Goal: Task Accomplishment & Management: Manage account settings

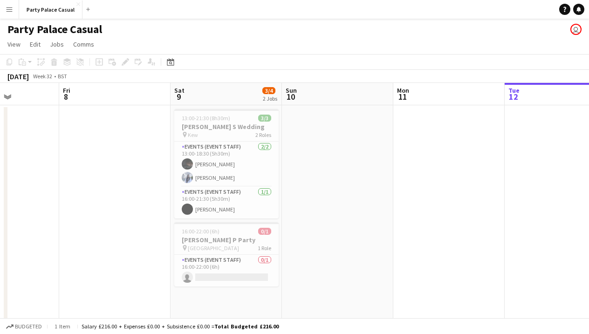
scroll to position [0, 274]
click at [206, 272] on app-card-role "Events (Event Staff) 0/1 16:00-22:00 (6h) single-neutral-actions" at bounding box center [227, 271] width 104 height 32
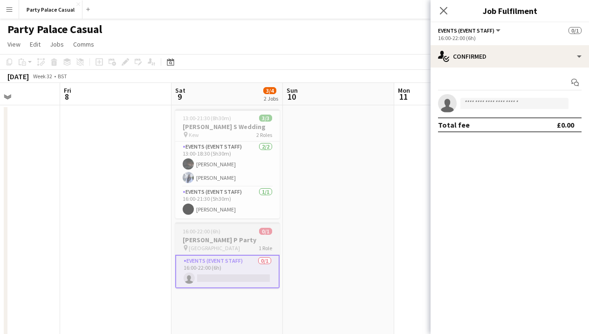
click at [218, 237] on h3 "[PERSON_NAME] P Party" at bounding box center [227, 240] width 104 height 8
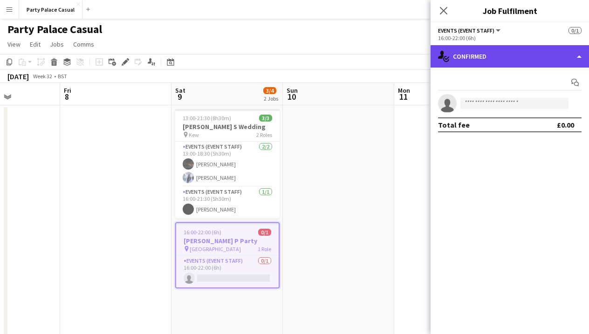
click at [517, 62] on div "single-neutral-actions-check-2 Confirmed" at bounding box center [509, 56] width 158 height 22
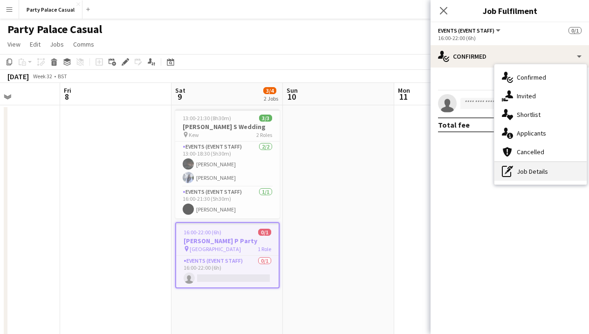
click at [515, 179] on div "pen-write Job Details" at bounding box center [540, 171] width 92 height 19
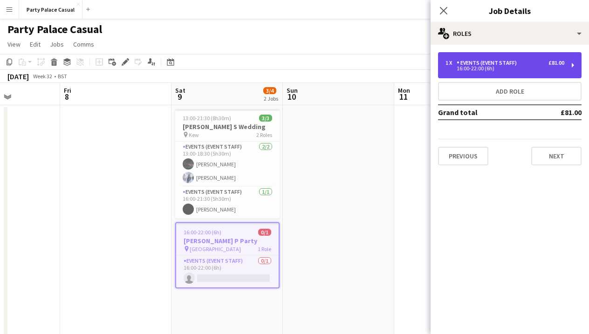
click at [534, 63] on div "1 x Events (Event Staff) £81.00" at bounding box center [504, 63] width 119 height 7
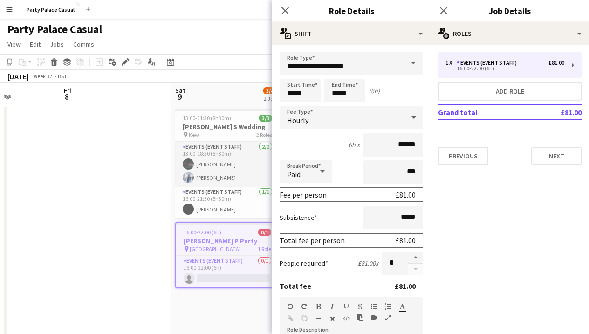
click at [238, 160] on app-card-role "Events (Event Staff) [DATE] 13:00-18:30 (5h30m) Eziafa Iwe [PERSON_NAME]" at bounding box center [227, 164] width 104 height 45
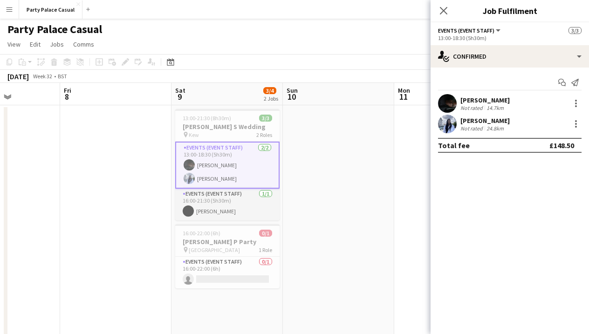
click at [236, 205] on app-card-role "Events (Event Staff) [DATE] 16:00-21:30 (5h30m) [PERSON_NAME]" at bounding box center [227, 205] width 104 height 32
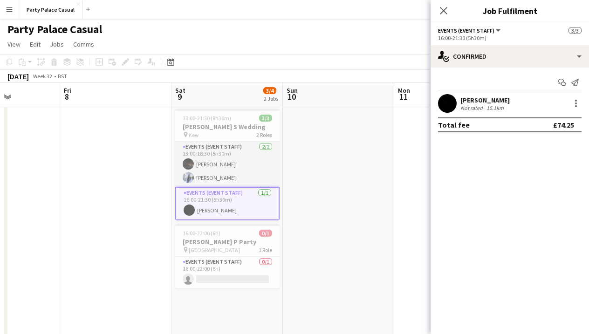
click at [204, 171] on app-card-role "Events (Event Staff) [DATE] 13:00-18:30 (5h30m) Eziafa Iwe [PERSON_NAME]" at bounding box center [227, 164] width 104 height 45
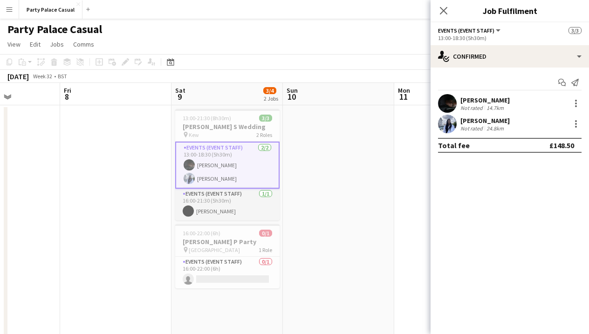
click at [223, 209] on app-card-role "Events (Event Staff) [DATE] 16:00-21:30 (5h30m) [PERSON_NAME]" at bounding box center [227, 205] width 104 height 32
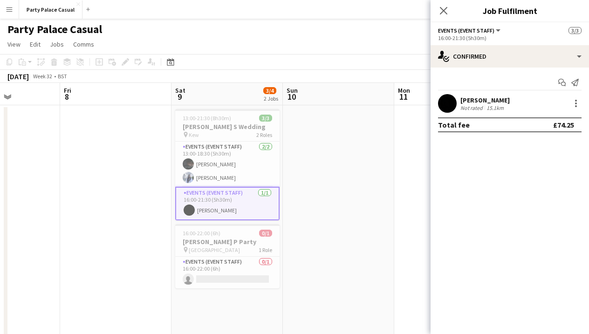
click at [443, 18] on div "Close pop-in" at bounding box center [443, 10] width 26 height 21
click at [443, 11] on icon at bounding box center [443, 10] width 9 height 9
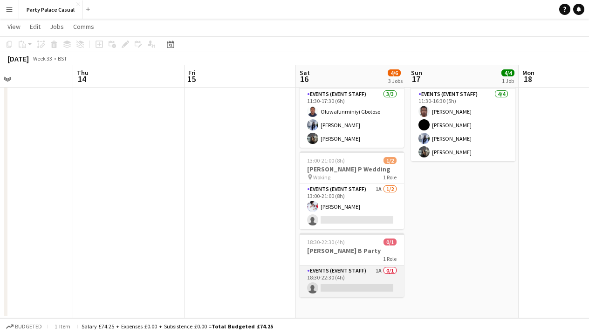
scroll to position [52, 0]
click at [342, 283] on app-card-role "Events (Event Staff) 1A 0/1 18:30-22:30 (4h) single-neutral-actions" at bounding box center [351, 281] width 104 height 32
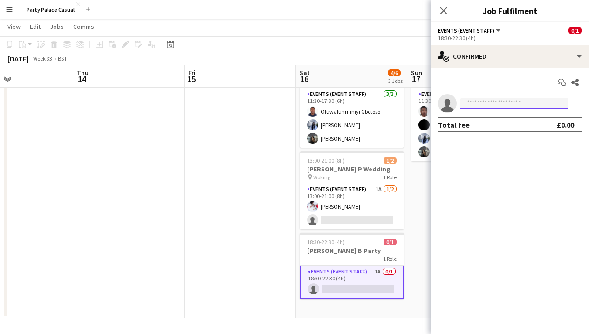
click at [469, 102] on input at bounding box center [514, 103] width 108 height 11
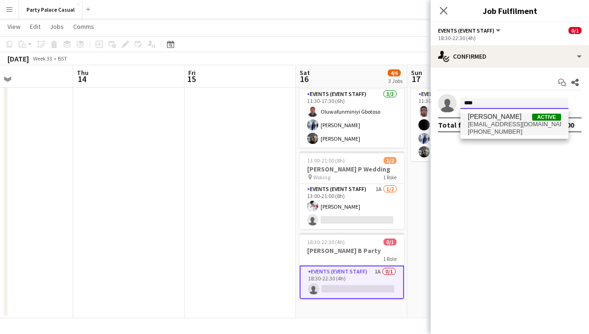
type input "****"
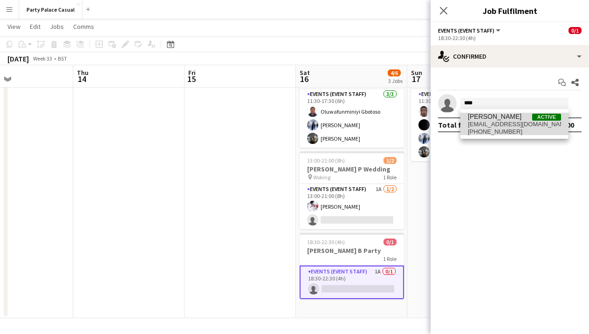
click at [503, 129] on span "[PHONE_NUMBER]" at bounding box center [514, 131] width 93 height 7
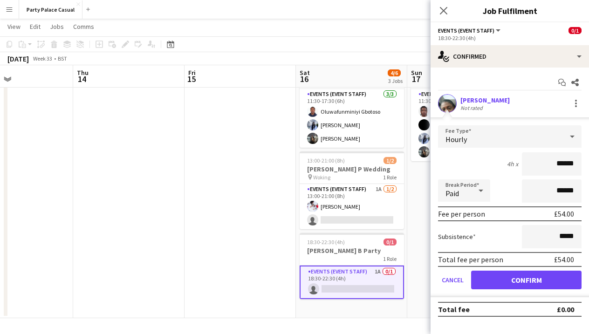
drag, startPoint x: 573, startPoint y: 164, endPoint x: 549, endPoint y: 167, distance: 23.9
click at [549, 167] on input "******" at bounding box center [552, 163] width 60 height 23
type input "***"
click at [552, 276] on button "Confirm" at bounding box center [526, 280] width 110 height 19
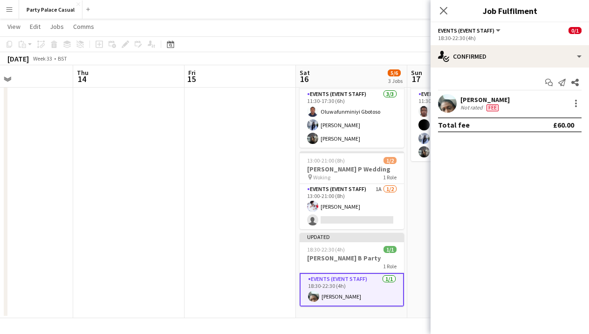
click at [421, 217] on app-date-cell "11:30-16:30 (5h) 4/4 [PERSON_NAME] G Party pin Windsor 1 Role Events (Event Sta…" at bounding box center [462, 185] width 111 height 265
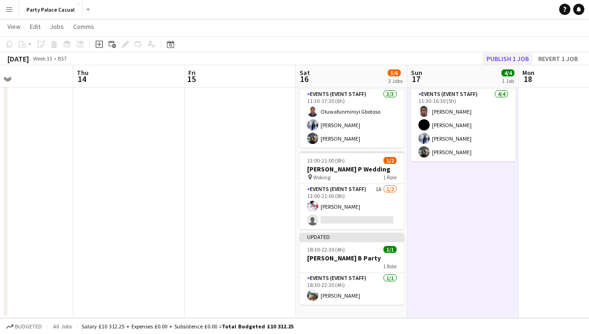
click at [503, 57] on button "Publish 1 job" at bounding box center [508, 59] width 50 height 12
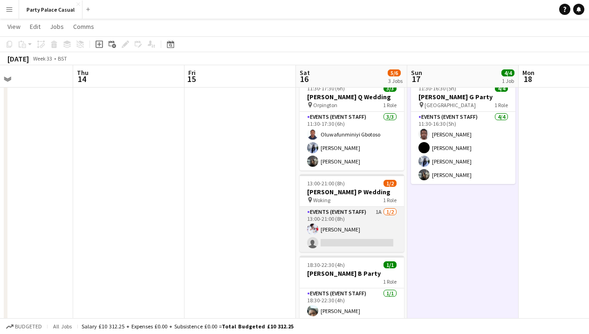
scroll to position [29, 0]
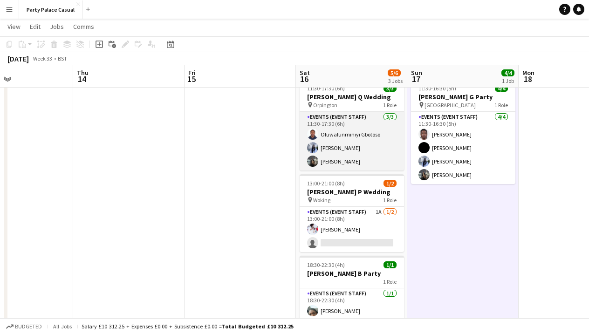
click at [352, 164] on app-card-role "Events (Event Staff) [DATE] 11:30-17:30 (6h) Oluwafunminiyi Gbotoso [PERSON_NAM…" at bounding box center [351, 141] width 104 height 59
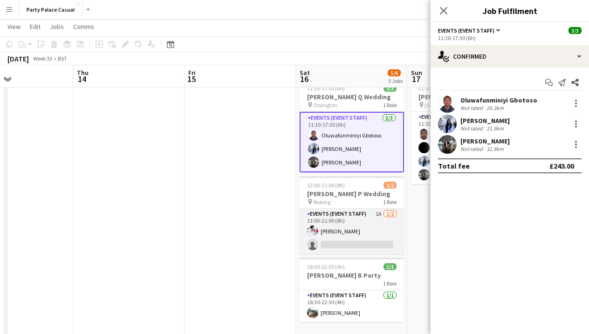
click at [331, 217] on app-card-role "Events (Event Staff) 1A [DATE] 13:00-21:00 (8h) [PERSON_NAME] single-neutral-ac…" at bounding box center [351, 231] width 104 height 45
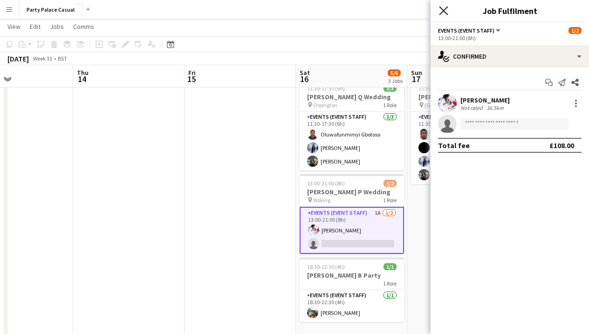
click at [442, 12] on icon "Close pop-in" at bounding box center [443, 10] width 9 height 9
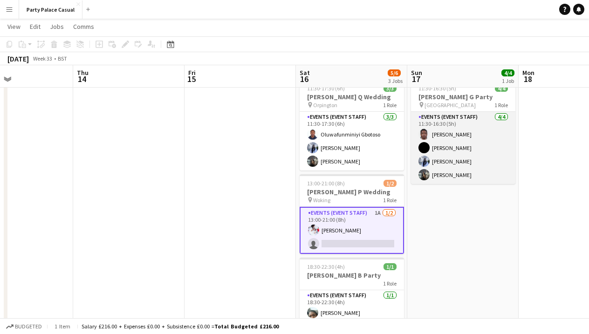
scroll to position [0, 260]
click at [466, 128] on app-card-role "Events (Event Staff) [DATE] 11:30-16:30 (5h) [PERSON_NAME] [PERSON_NAME] Nakaan…" at bounding box center [463, 148] width 104 height 72
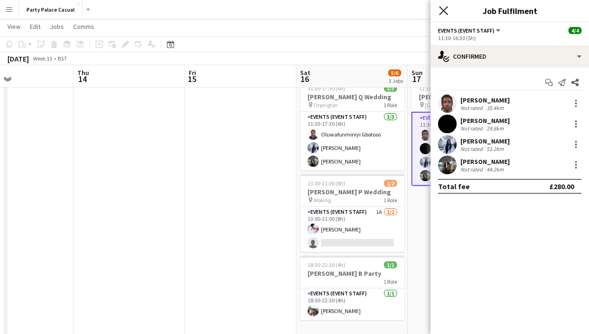
click at [442, 11] on icon at bounding box center [443, 10] width 9 height 9
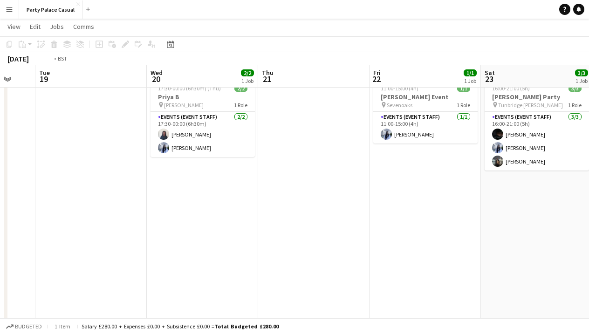
scroll to position [0, 291]
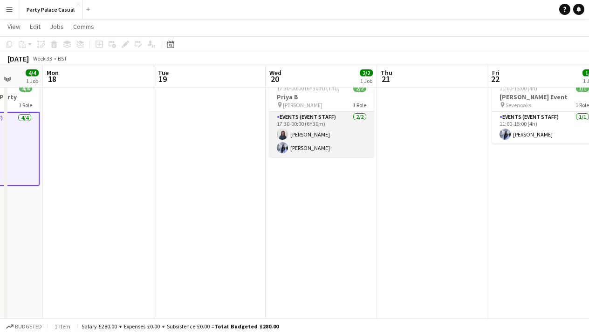
click at [336, 155] on app-card-role "Events (Event Staff) [DATE] 17:30-00:00 (6h30m) [PERSON_NAME] [PERSON_NAME]" at bounding box center [321, 134] width 104 height 45
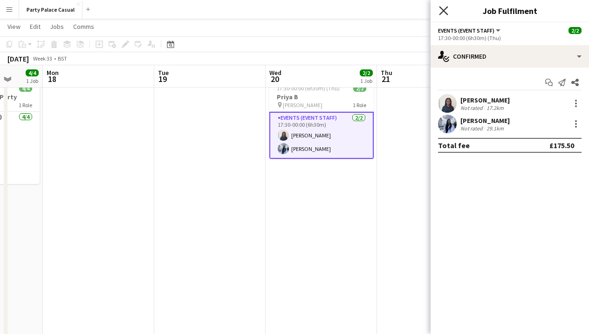
click at [441, 15] on icon "Close pop-in" at bounding box center [443, 10] width 9 height 9
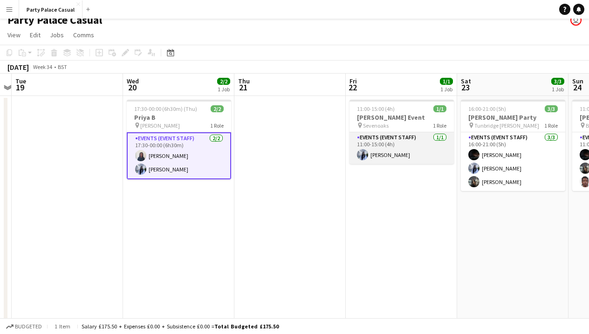
scroll to position [5, 0]
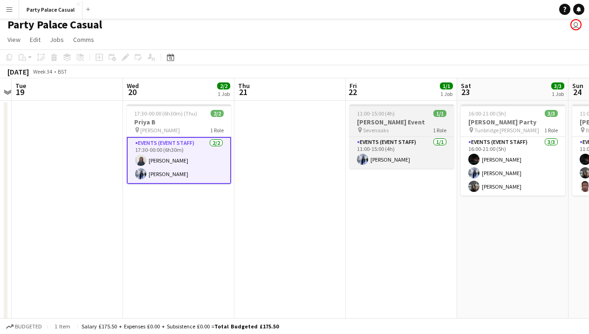
click at [412, 133] on div "pin Sevenoaks 1 Role" at bounding box center [401, 129] width 104 height 7
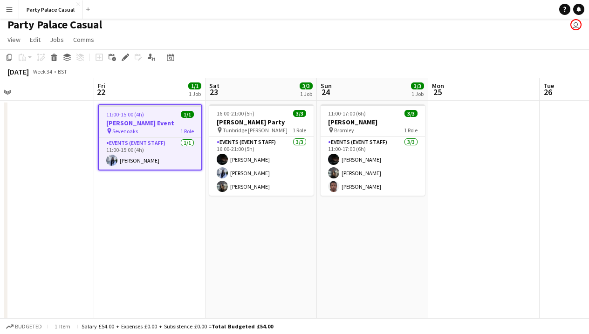
scroll to position [0, 257]
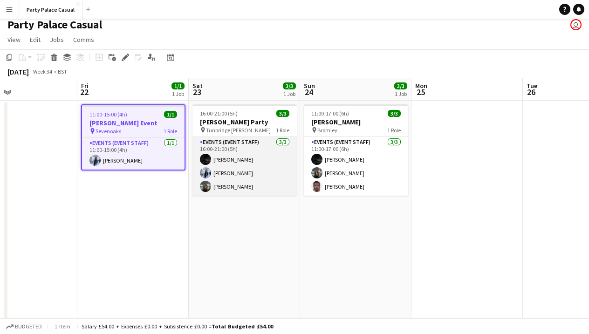
click at [263, 181] on app-card-role "Events (Event Staff) [DATE] 16:00-21:00 (5h) Eziafa Iwe [PERSON_NAME] [PERSON_N…" at bounding box center [244, 166] width 104 height 59
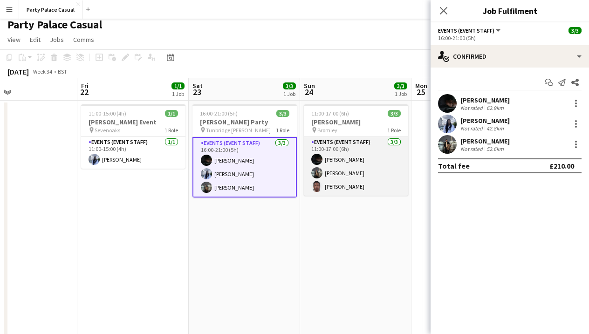
click at [348, 184] on app-card-role "Events (Event Staff) [DATE] 11:00-17:00 (6h) Eziafa Iwe [PERSON_NAME] [PERSON_N…" at bounding box center [356, 166] width 104 height 59
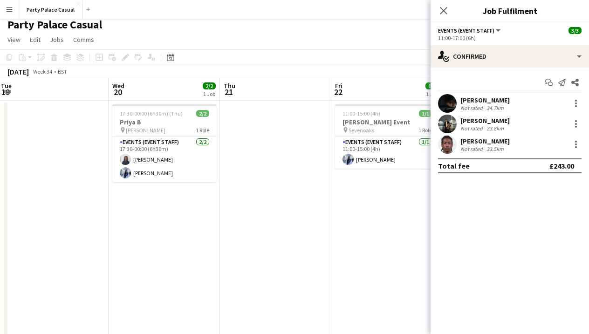
scroll to position [0, 224]
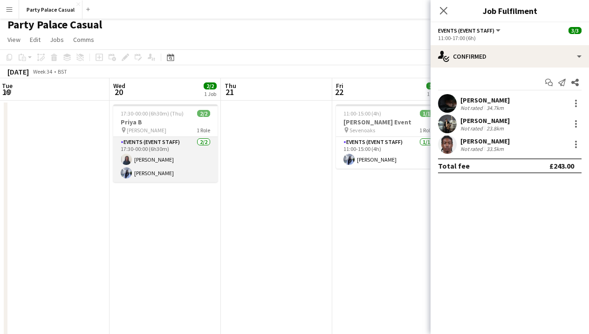
click at [178, 158] on app-card-role "Events (Event Staff) [DATE] 17:30-00:00 (6h30m) [PERSON_NAME] [PERSON_NAME]" at bounding box center [165, 159] width 104 height 45
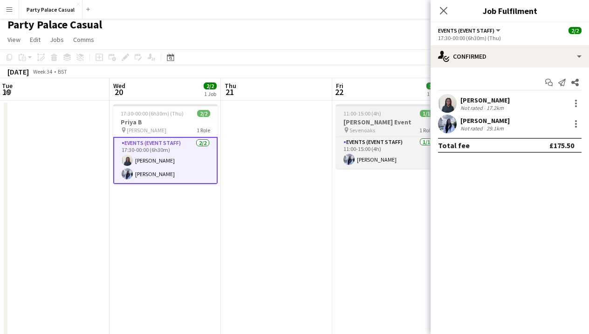
click at [366, 129] on span "Sevenoaks" at bounding box center [362, 130] width 26 height 7
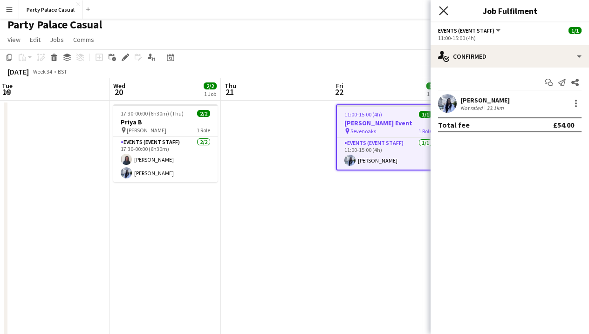
click at [441, 9] on icon "Close pop-in" at bounding box center [443, 10] width 9 height 9
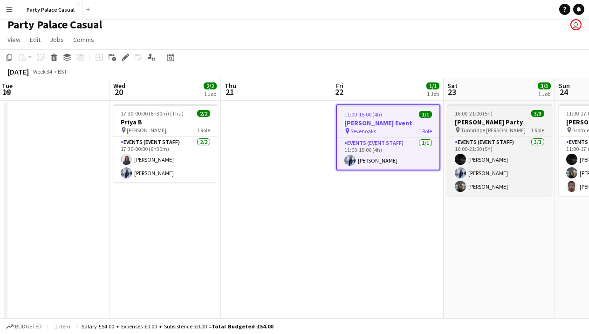
click at [488, 126] on h3 "[PERSON_NAME] Party" at bounding box center [499, 122] width 104 height 8
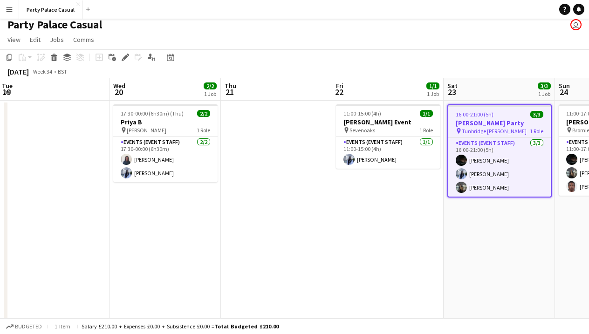
click at [493, 136] on app-job-card "16:00-21:00 (5h) 3/3 [PERSON_NAME] Party pin Tunbridge [PERSON_NAME] 1 Role Eve…" at bounding box center [499, 150] width 104 height 93
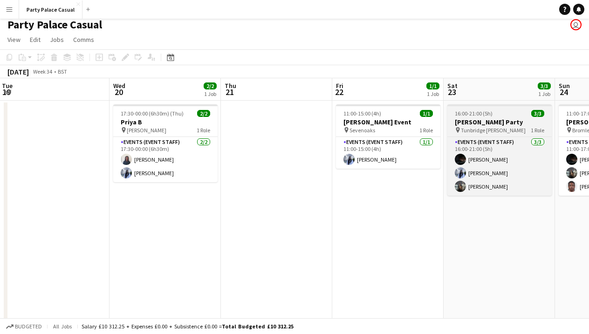
click at [493, 136] on app-job-card "16:00-21:00 (5h) 3/3 [PERSON_NAME] Party pin Tunbridge [PERSON_NAME] 1 Role Eve…" at bounding box center [499, 149] width 104 height 91
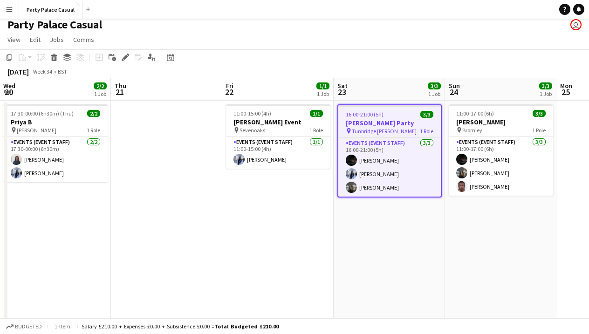
scroll to position [0, 341]
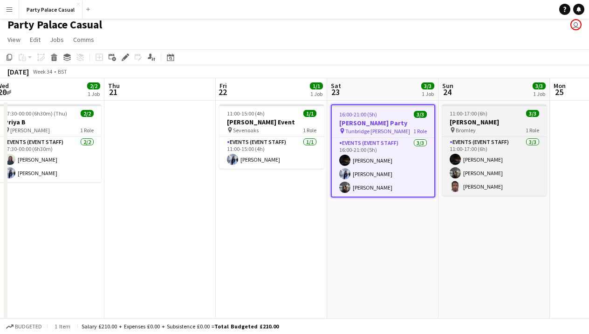
click at [481, 129] on div "pin Bromley 1 Role" at bounding box center [494, 129] width 104 height 7
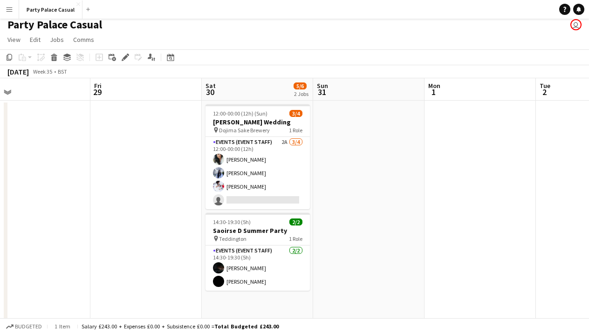
scroll to position [0, 397]
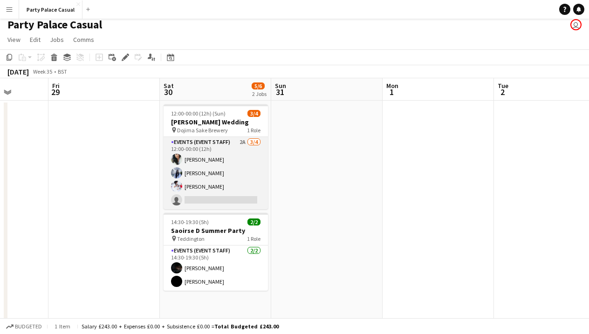
click at [221, 141] on app-card-role "Events (Event Staff) 2A [DATE] 12:00-00:00 (12h) [PERSON_NAME] [PERSON_NAME] [P…" at bounding box center [215, 173] width 104 height 72
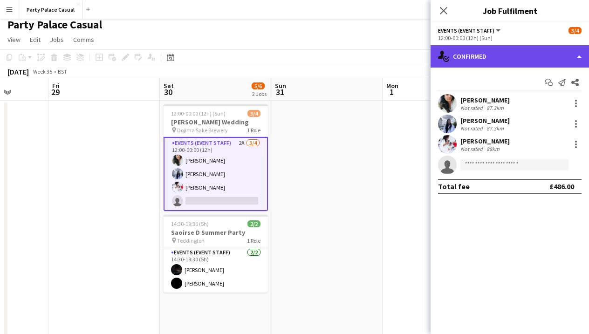
click at [542, 50] on div "single-neutral-actions-check-2 Confirmed" at bounding box center [509, 56] width 158 height 22
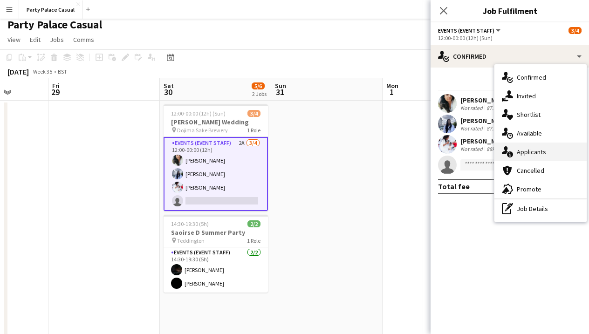
click at [550, 149] on div "single-neutral-actions-information Applicants" at bounding box center [540, 152] width 92 height 19
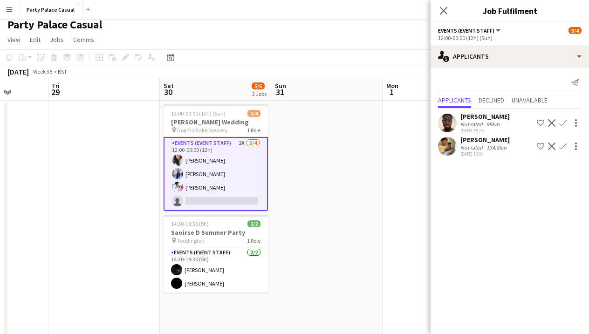
click at [366, 49] on app-toolbar "Copy Paste Paste Command V Paste with crew Command Shift V Paste linked Job [GE…" at bounding box center [294, 57] width 589 height 16
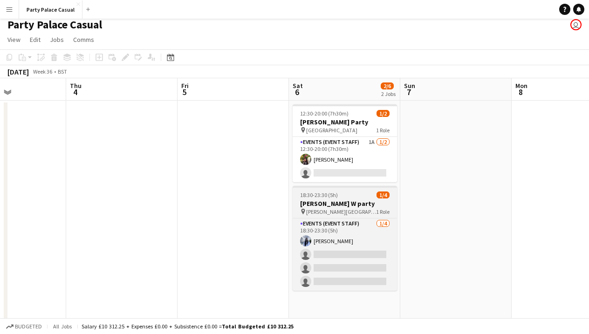
scroll to position [0, 386]
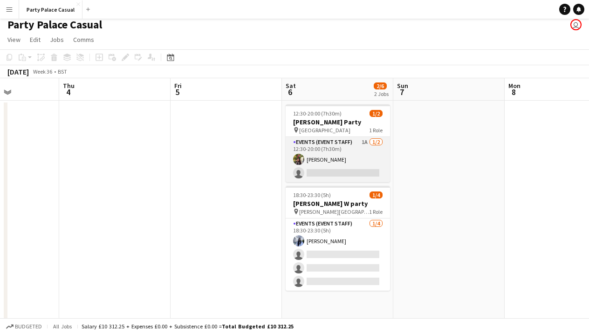
click at [357, 146] on app-card-role "Events (Event Staff) 1A [DATE] 12:30-20:00 (7h30m) [PERSON_NAME] single-neutral…" at bounding box center [338, 159] width 104 height 45
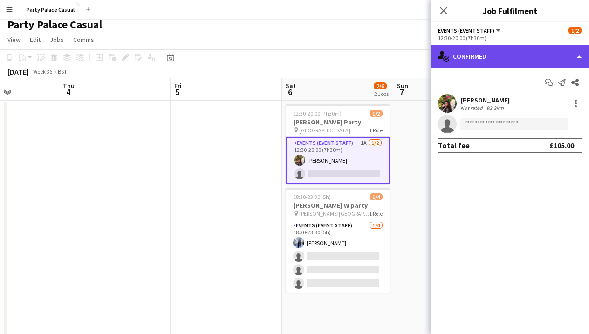
click at [503, 66] on div "single-neutral-actions-check-2 Confirmed" at bounding box center [509, 56] width 158 height 22
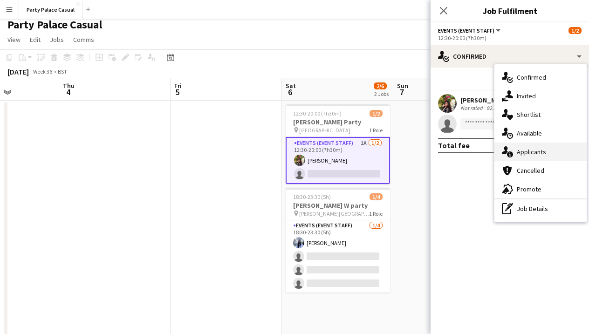
click at [519, 150] on div "single-neutral-actions-information Applicants" at bounding box center [540, 152] width 92 height 19
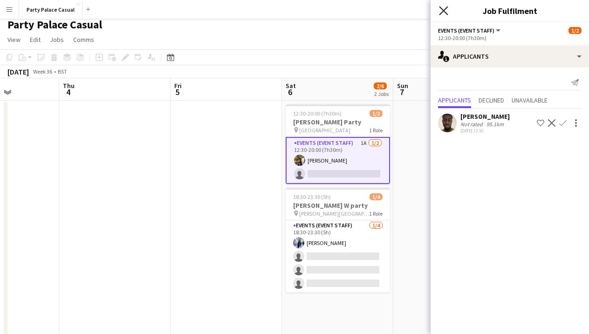
click at [443, 12] on icon at bounding box center [443, 10] width 9 height 9
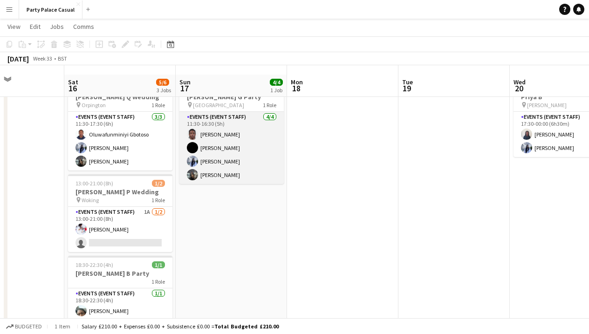
scroll to position [41, 0]
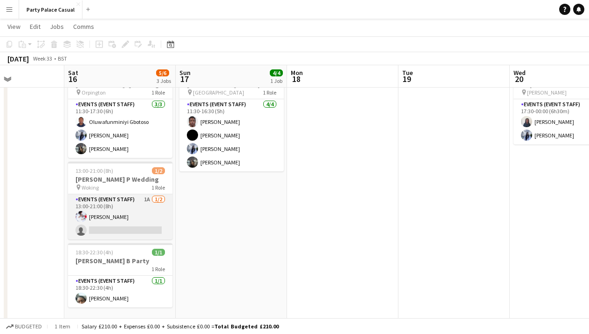
click at [127, 208] on app-card-role "Events (Event Staff) 1A [DATE] 13:00-21:00 (8h) [PERSON_NAME] single-neutral-ac…" at bounding box center [120, 216] width 104 height 45
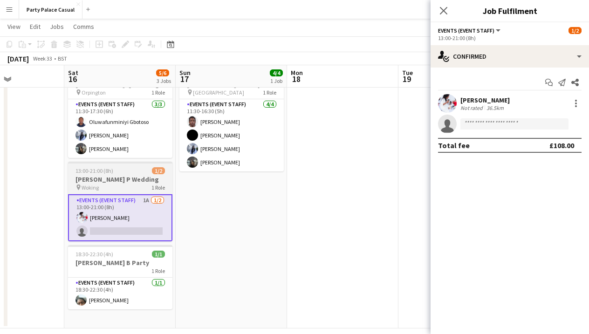
click at [121, 187] on div "pin Woking 1 Role" at bounding box center [120, 187] width 104 height 7
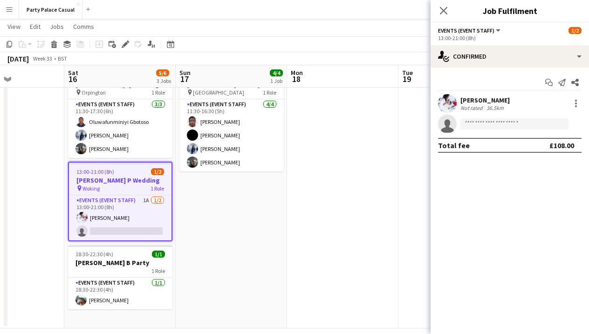
click at [388, 288] on app-date-cell at bounding box center [342, 195] width 111 height 265
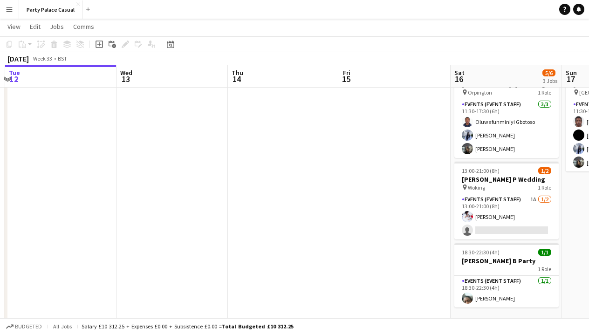
scroll to position [0, 441]
